Goal: Task Accomplishment & Management: Manage account settings

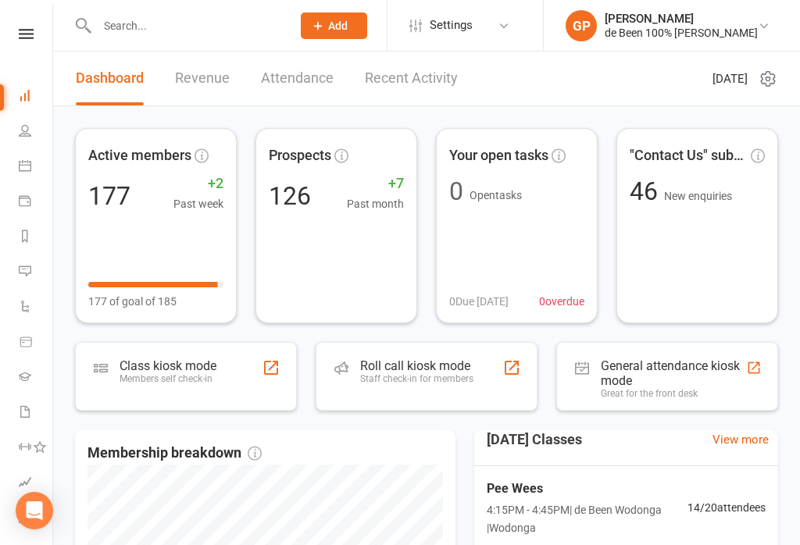
click at [767, 76] on icon at bounding box center [767, 78] width 19 height 19
click at [700, 108] on link "Choose my dashlets" at bounding box center [699, 109] width 155 height 31
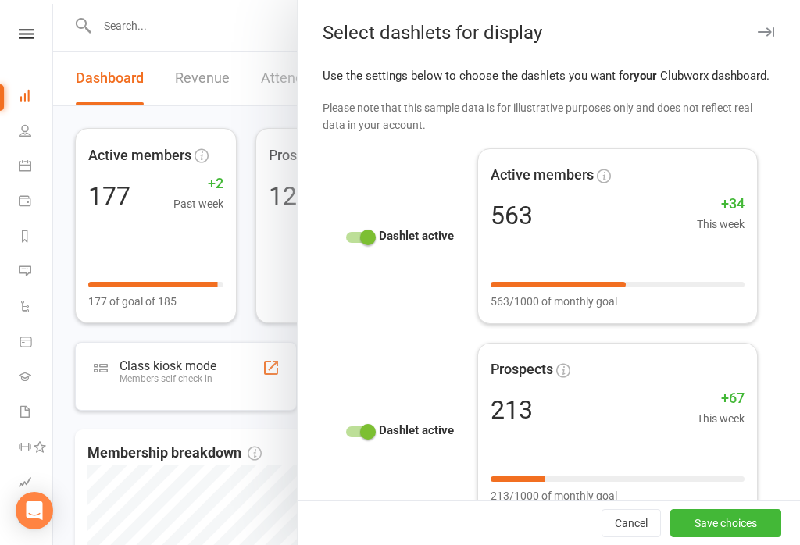
click at [373, 226] on div "Dashlet active" at bounding box center [402, 235] width 125 height 19
click at [369, 231] on span at bounding box center [368, 238] width 16 height 16
click at [346, 235] on input "checkbox" at bounding box center [346, 235] width 0 height 0
checkbox input "false"
click at [356, 426] on div at bounding box center [359, 431] width 27 height 11
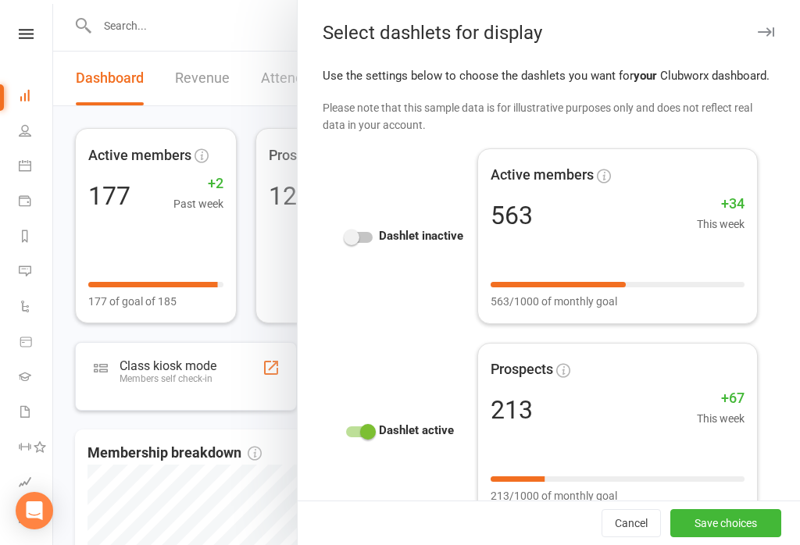
click at [346, 429] on input "checkbox" at bounding box center [346, 429] width 0 height 0
checkbox input "false"
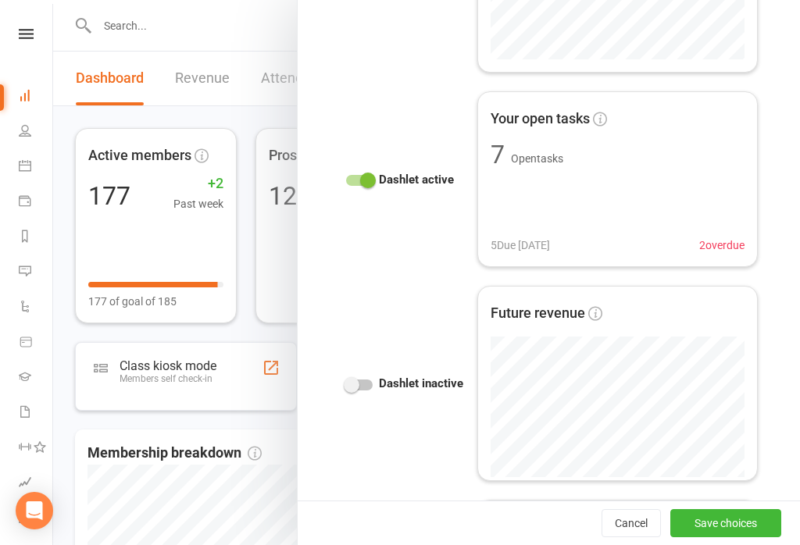
scroll to position [1283, 0]
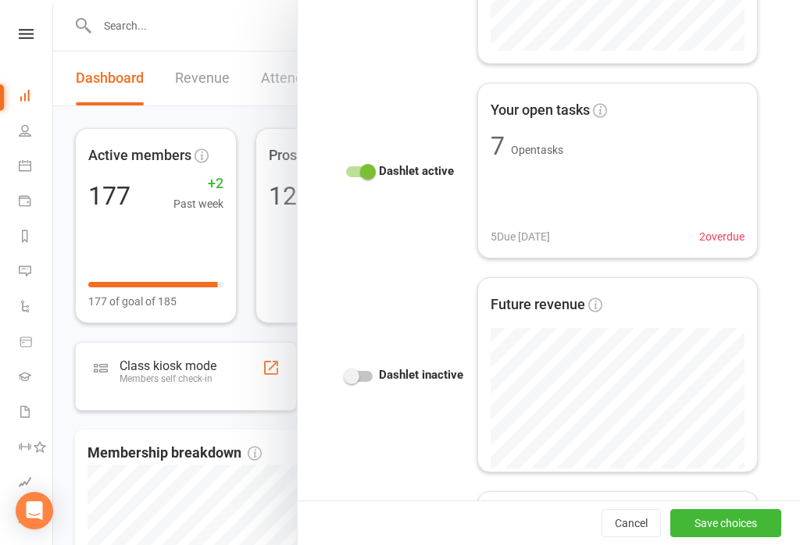
click at [362, 165] on span at bounding box center [368, 172] width 16 height 16
click at [346, 169] on input "checkbox" at bounding box center [346, 169] width 0 height 0
checkbox input "false"
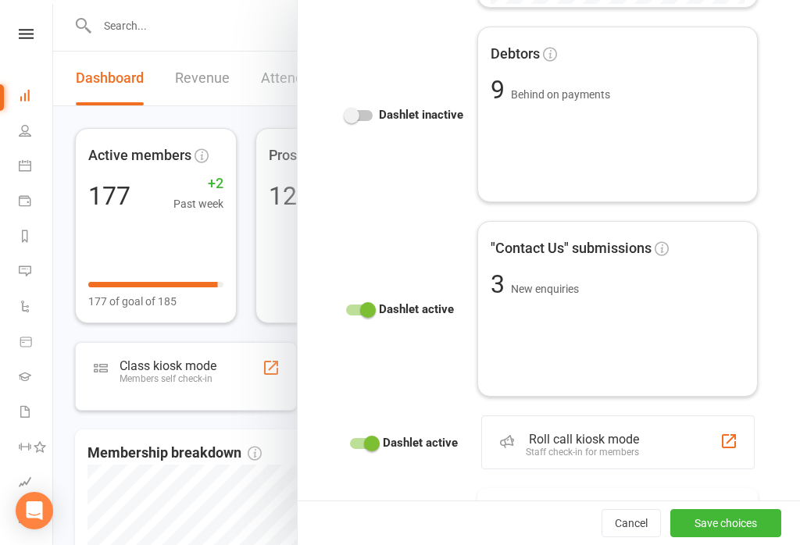
scroll to position [1807, 0]
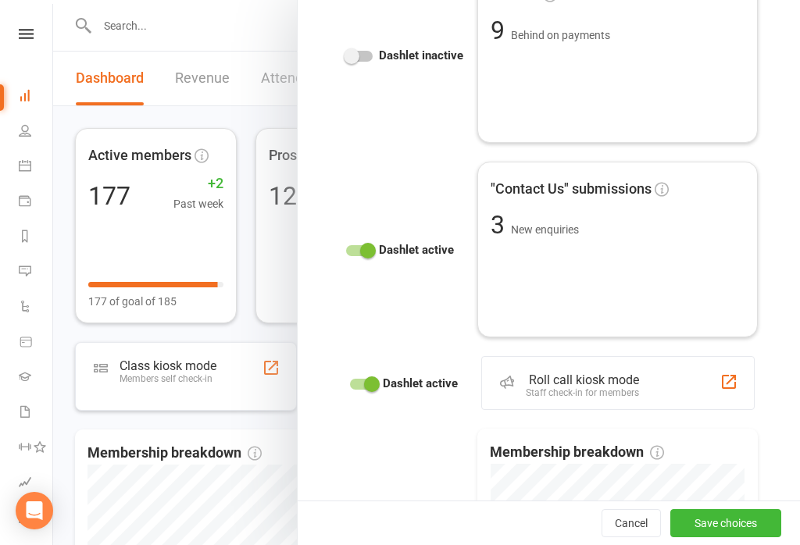
click at [355, 245] on div at bounding box center [359, 250] width 27 height 11
click at [346, 248] on input "checkbox" at bounding box center [346, 248] width 0 height 0
checkbox input "false"
click at [364, 374] on div "Dashlet active" at bounding box center [406, 383] width 125 height 19
click at [362, 382] on div at bounding box center [363, 384] width 27 height 11
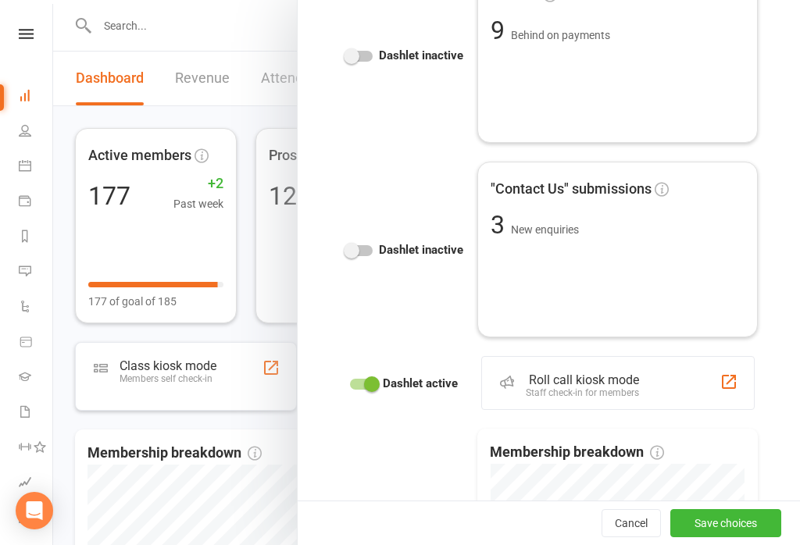
click at [350, 382] on input "checkbox" at bounding box center [350, 382] width 0 height 0
checkbox input "false"
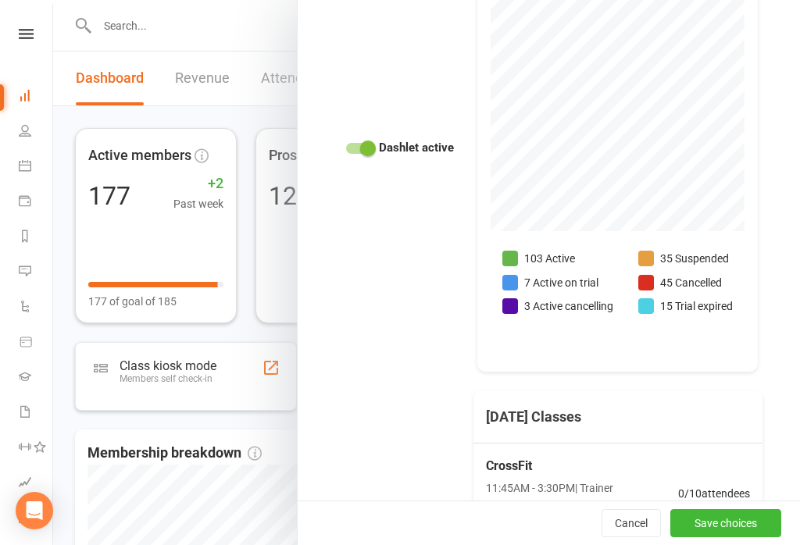
scroll to position [2330, 0]
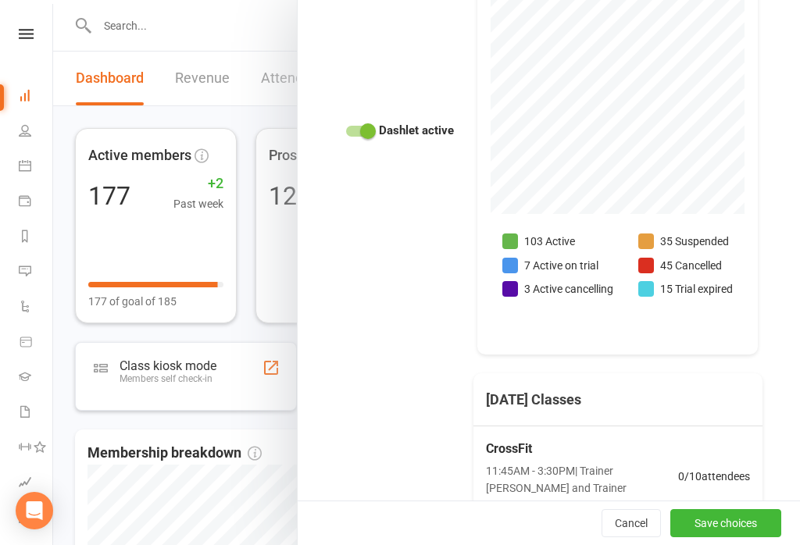
click at [361, 125] on span at bounding box center [368, 131] width 16 height 16
click at [346, 129] on input "checkbox" at bounding box center [346, 129] width 0 height 0
checkbox input "false"
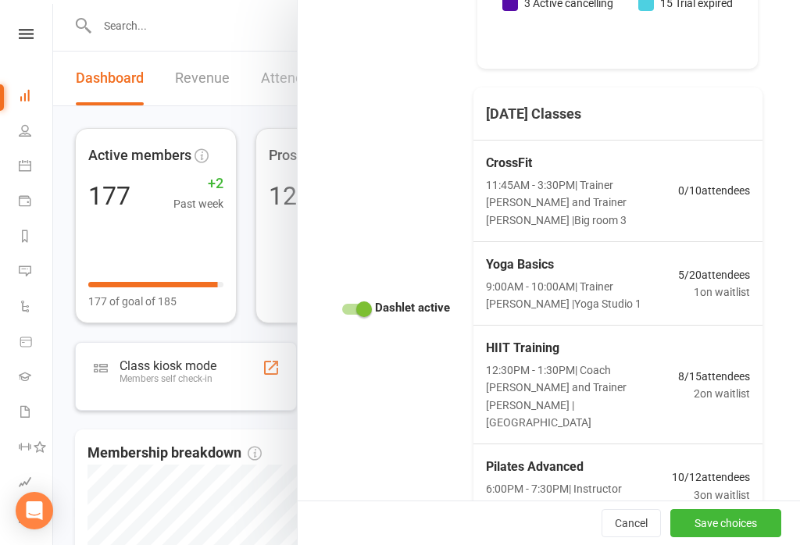
scroll to position [2615, 0]
click at [741, 522] on button "Save choices" at bounding box center [725, 523] width 111 height 28
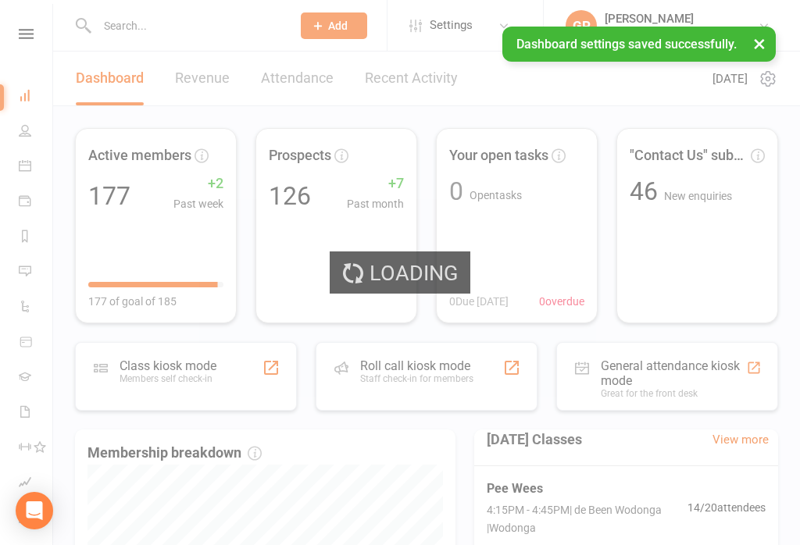
scroll to position [0, 0]
